Goal: Task Accomplishment & Management: Use online tool/utility

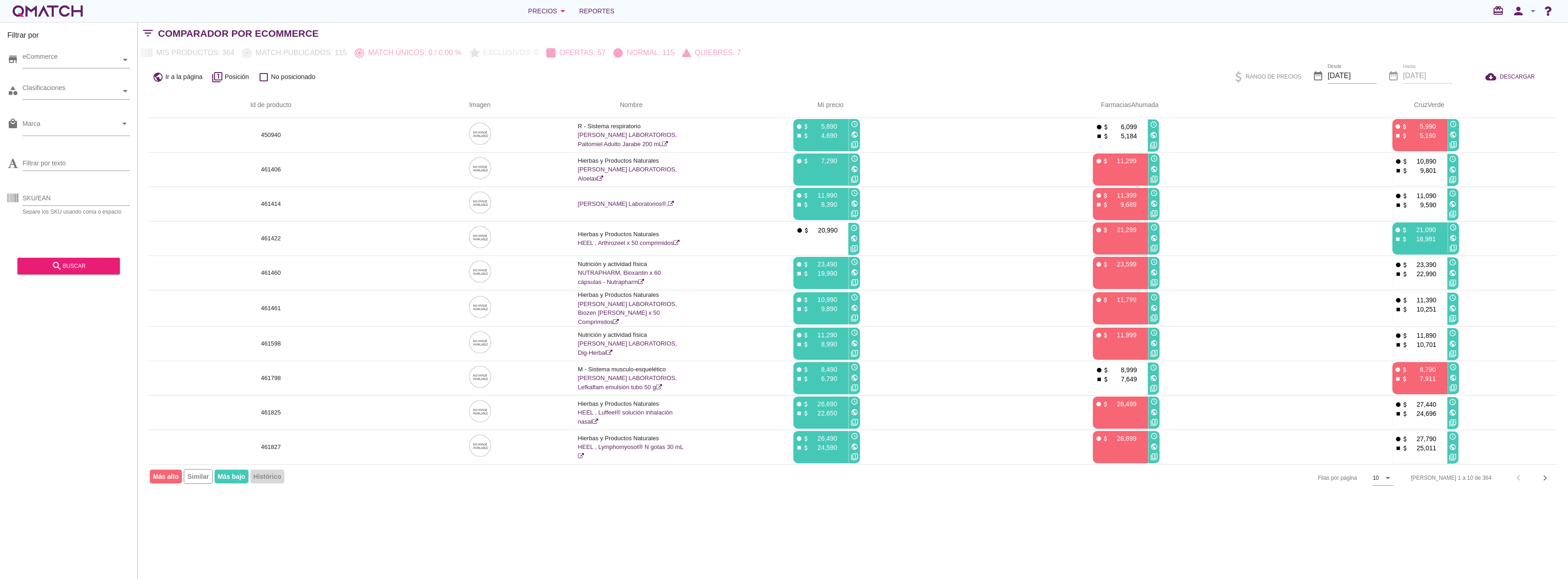
click at [618, 517] on div "Filtrar por store eCommerce category Clasificaciones local_mall Marca arrow_dro…" at bounding box center [853, 300] width 1430 height 557
click at [605, 518] on div "Filtrar por store eCommerce category Clasificaciones local_mall Marca arrow_dro…" at bounding box center [853, 300] width 1430 height 557
click at [586, 8] on span "Reportes" at bounding box center [594, 11] width 36 height 11
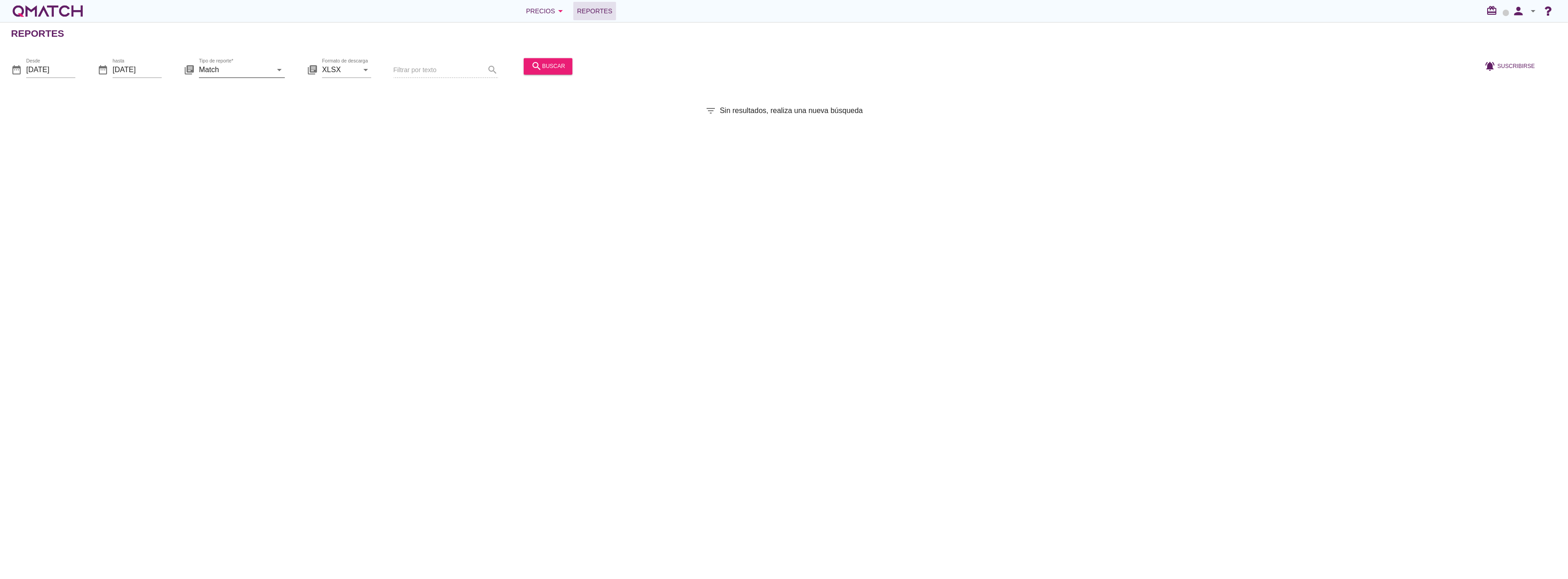
click at [238, 72] on input "Match" at bounding box center [235, 70] width 73 height 15
click at [230, 158] on div "Match con historicos" at bounding box center [254, 159] width 97 height 11
type input "Match con historicos"
click at [531, 67] on icon "search" at bounding box center [537, 66] width 11 height 11
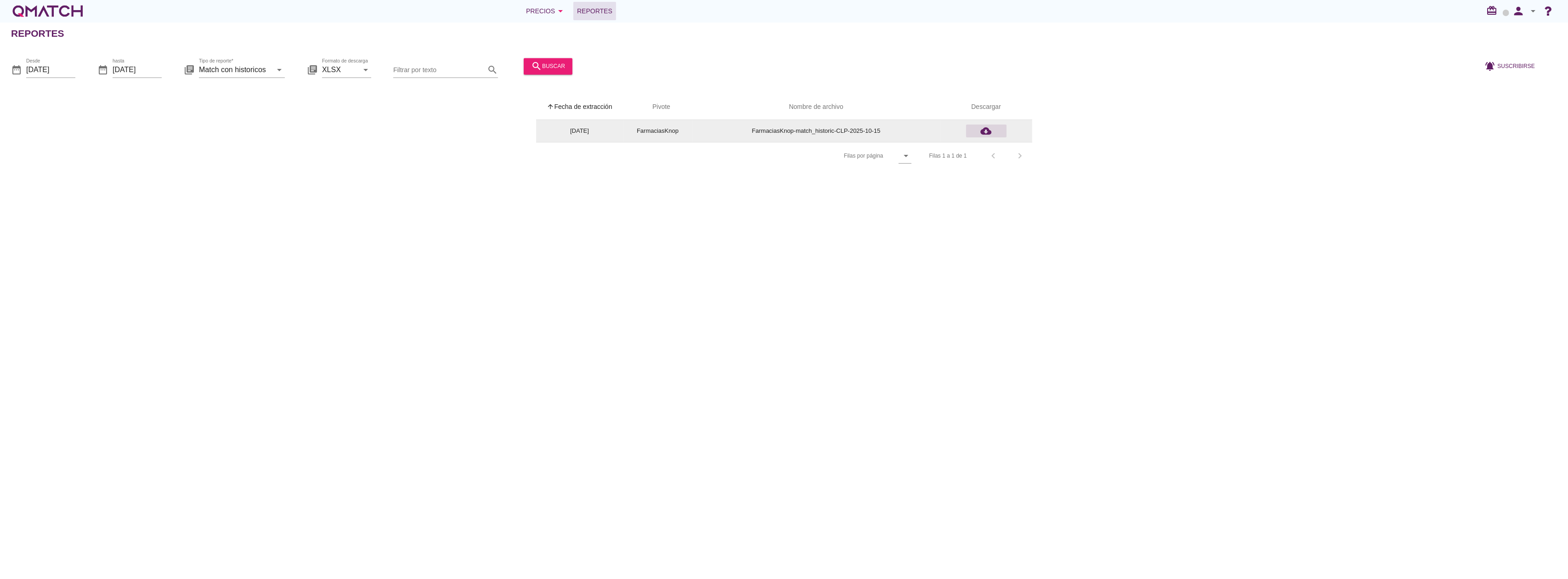
click at [985, 126] on icon "cloud_download" at bounding box center [986, 131] width 11 height 11
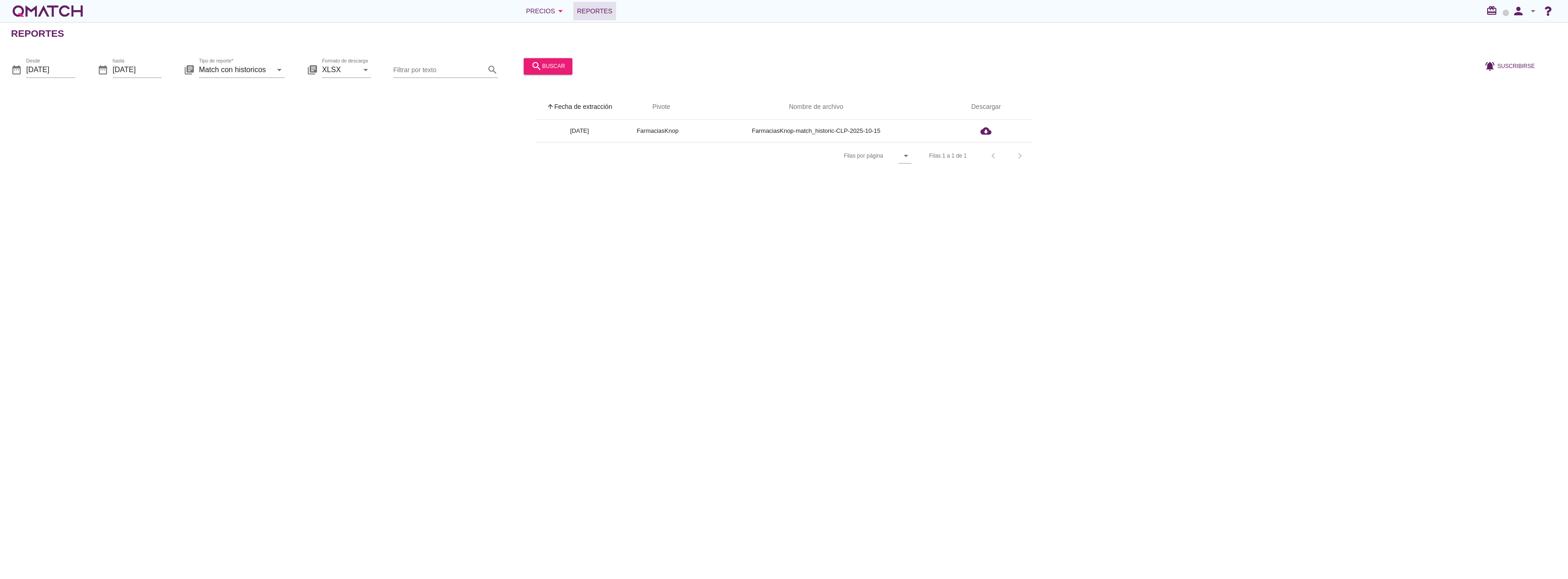
click at [545, 20] on div "Precios arrow_drop_down Reportes redeem person arrow_drop_down" at bounding box center [784, 11] width 1568 height 22
click at [544, 12] on div "Precios arrow_drop_down" at bounding box center [546, 11] width 40 height 11
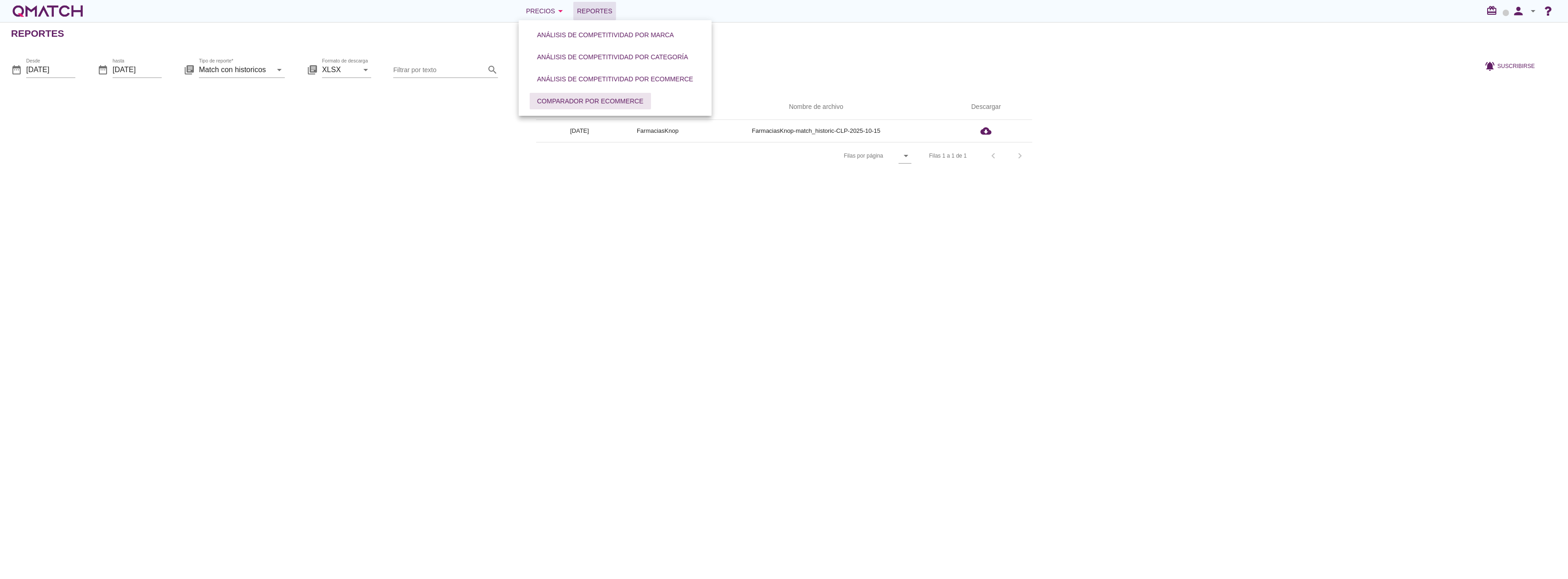
click at [551, 99] on div "Comparador por eCommerce" at bounding box center [590, 101] width 107 height 10
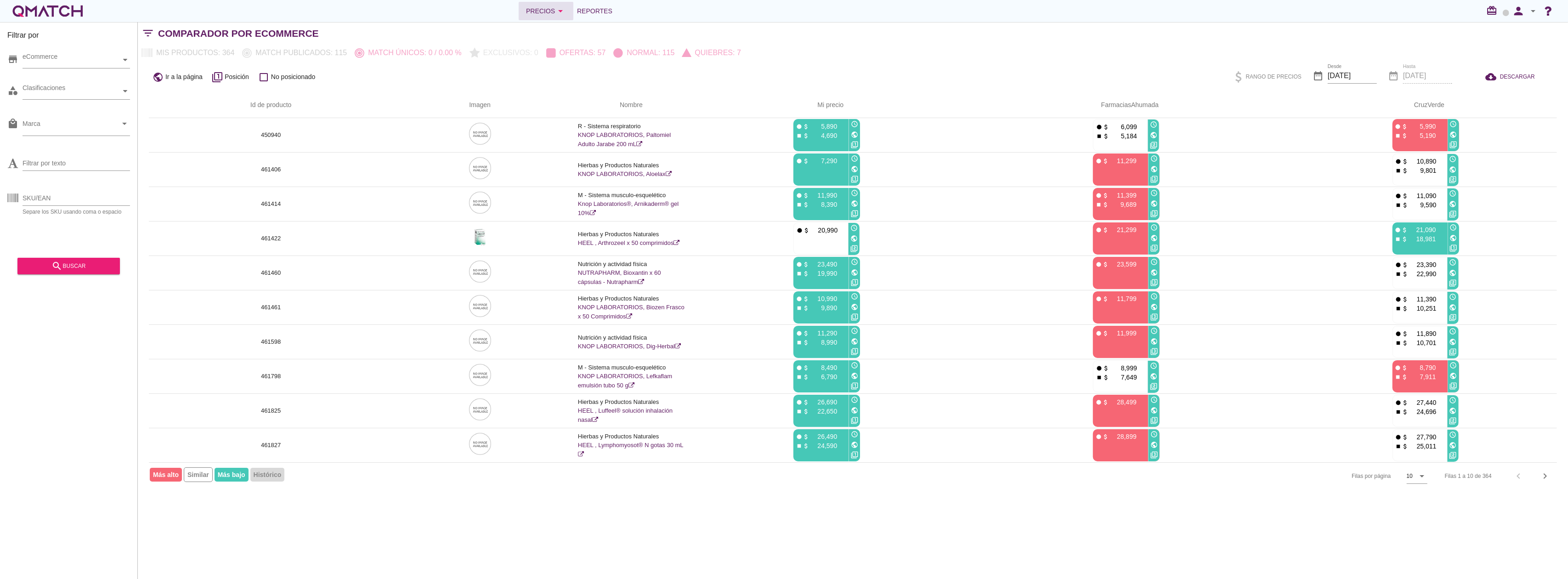
click at [546, 13] on div "Precios arrow_drop_down" at bounding box center [546, 11] width 40 height 11
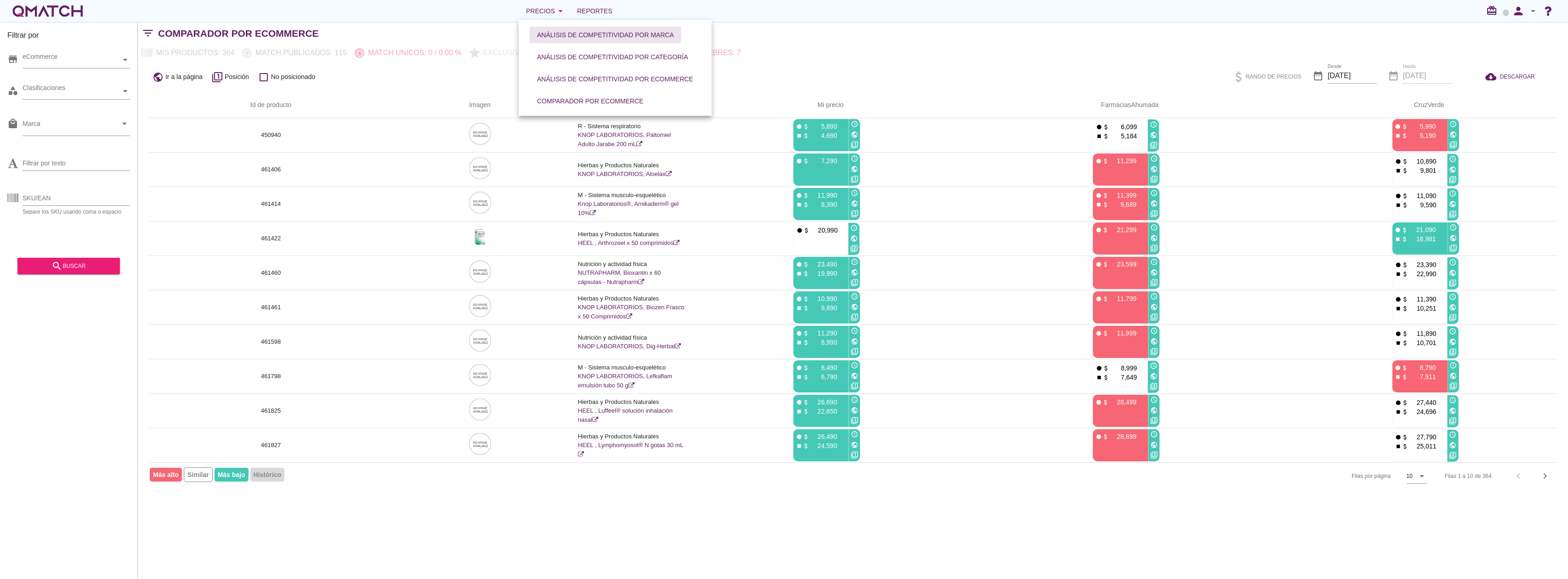
click at [568, 40] on button "Análisis de competitividad por marca" at bounding box center [606, 35] width 152 height 17
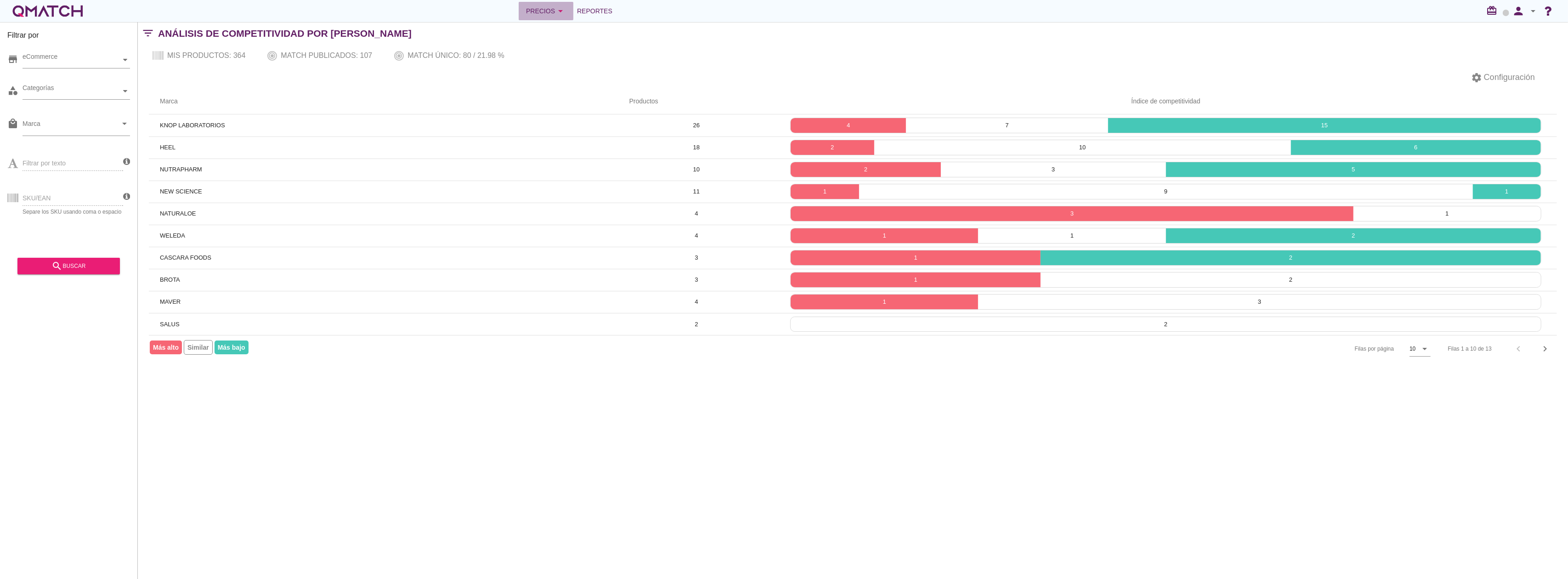
click at [539, 10] on div "Precios arrow_drop_down" at bounding box center [546, 11] width 40 height 11
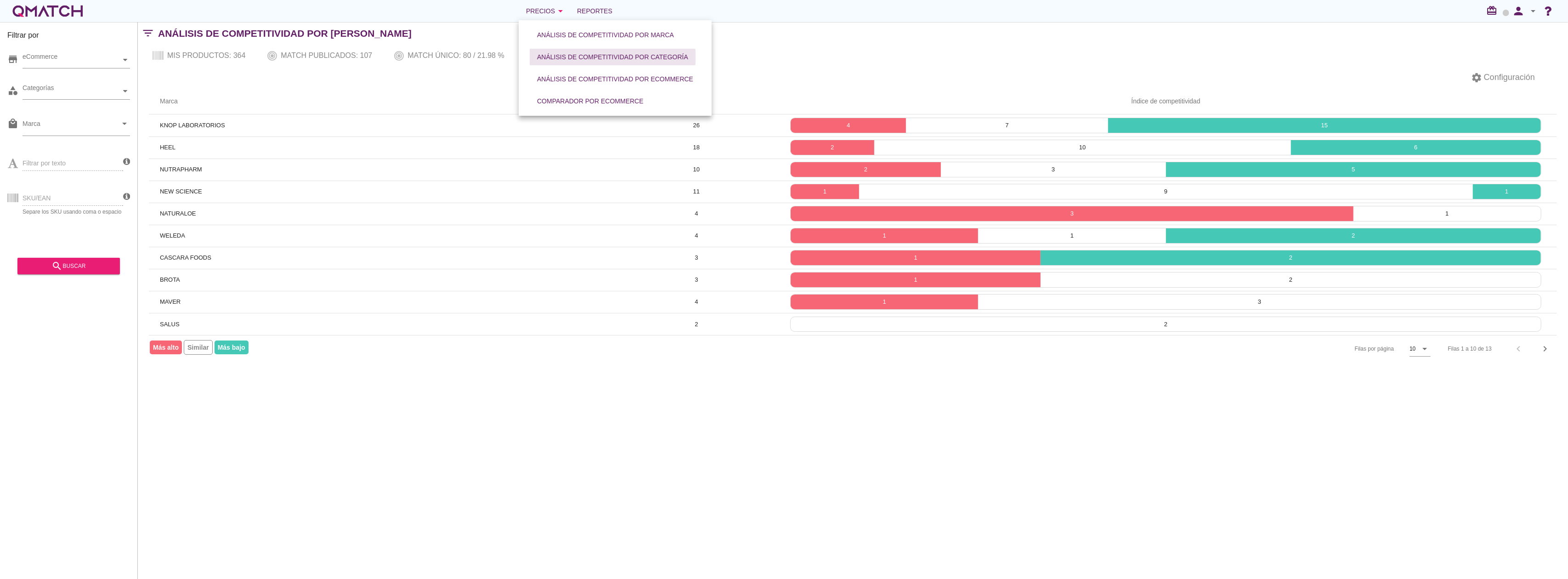
click at [588, 58] on div "Análisis de competitividad por categoría" at bounding box center [613, 57] width 151 height 10
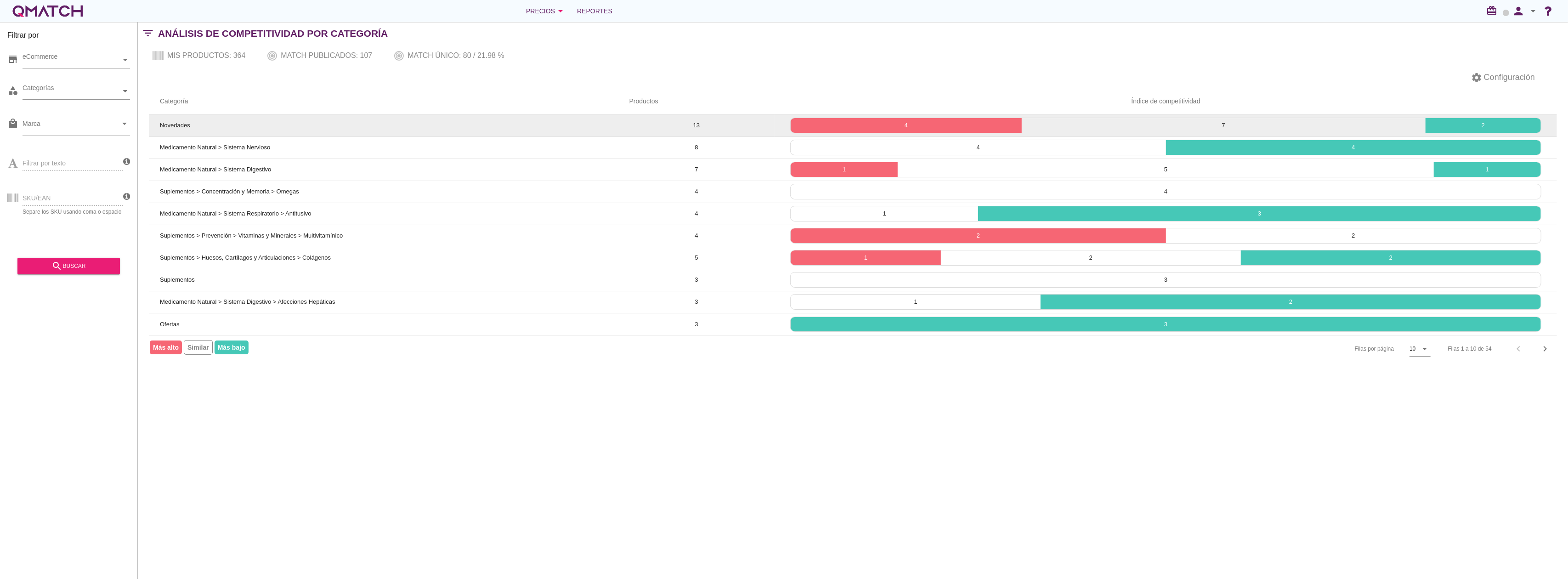
click at [338, 129] on td "Novedades" at bounding box center [384, 125] width 470 height 22
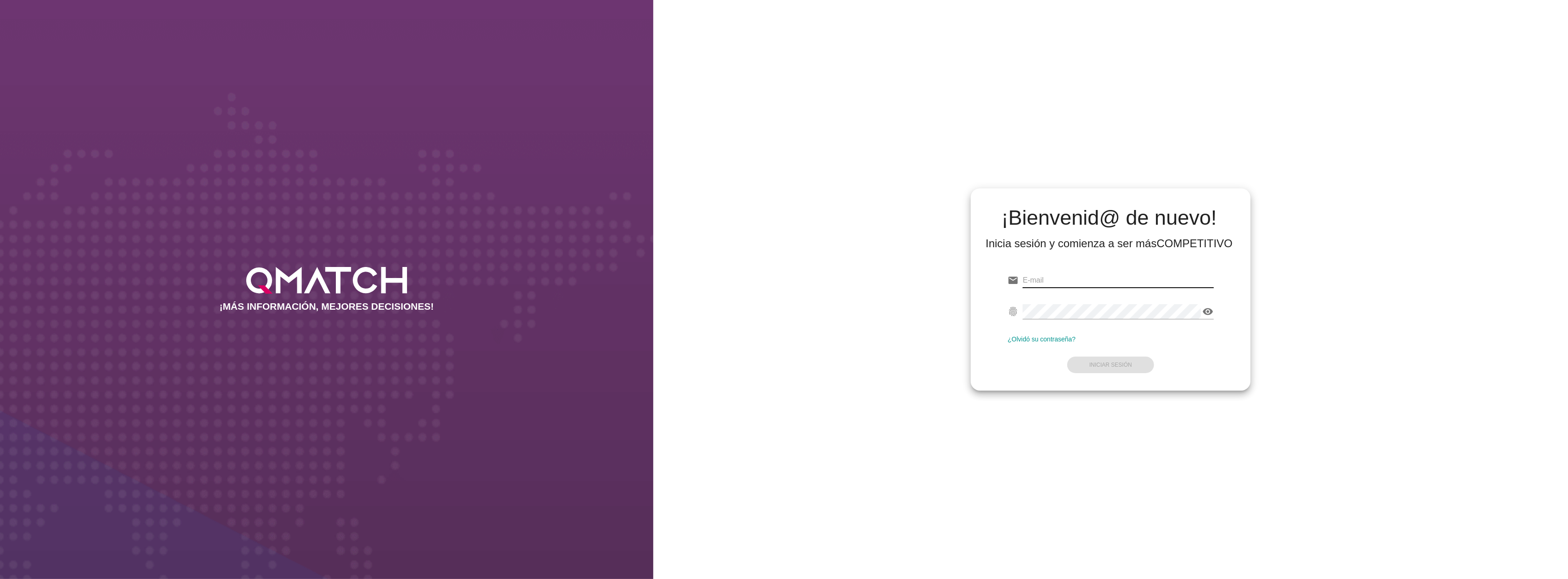
click at [1175, 282] on input "email" at bounding box center [1118, 280] width 191 height 15
type input "[EMAIL_ADDRESS][DOMAIN_NAME]"
click at [1115, 362] on strong "Iniciar Sesión" at bounding box center [1110, 364] width 43 height 6
